Goal: Find specific page/section

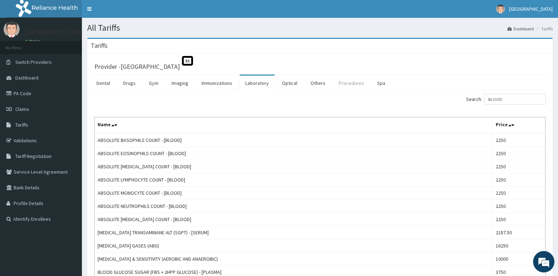
click at [354, 84] on link "Procedures" at bounding box center [351, 82] width 37 height 15
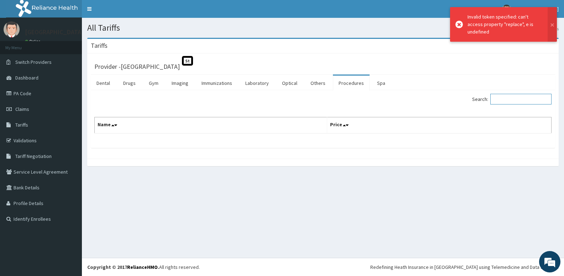
click at [509, 99] on input "Search:" at bounding box center [520, 99] width 61 height 11
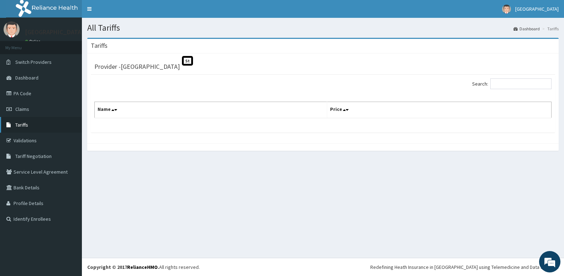
click at [31, 124] on link "Tariffs" at bounding box center [41, 125] width 82 height 16
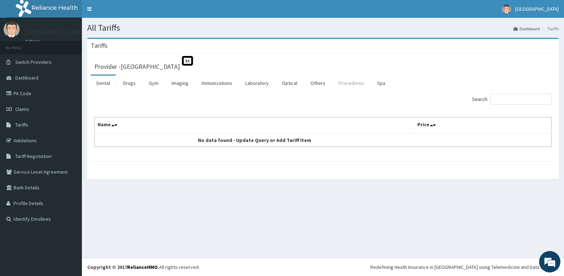
click at [351, 85] on link "Procedures" at bounding box center [351, 82] width 37 height 15
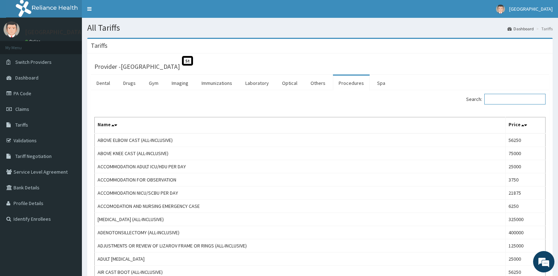
click at [510, 100] on input "Search:" at bounding box center [514, 99] width 61 height 11
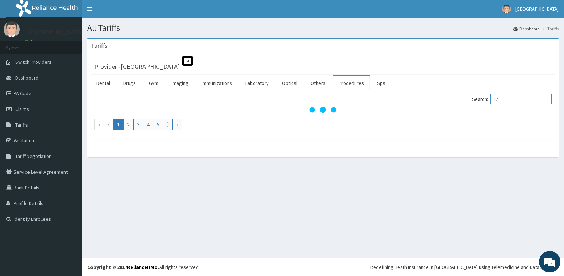
type input "L"
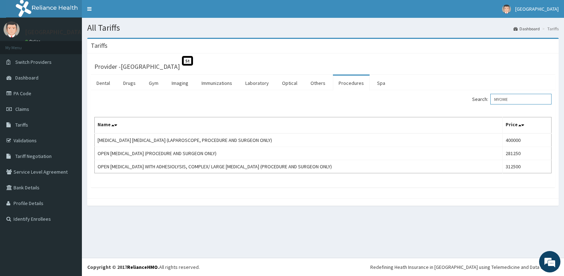
type input "MYOME"
